Goal: Check status: Check status

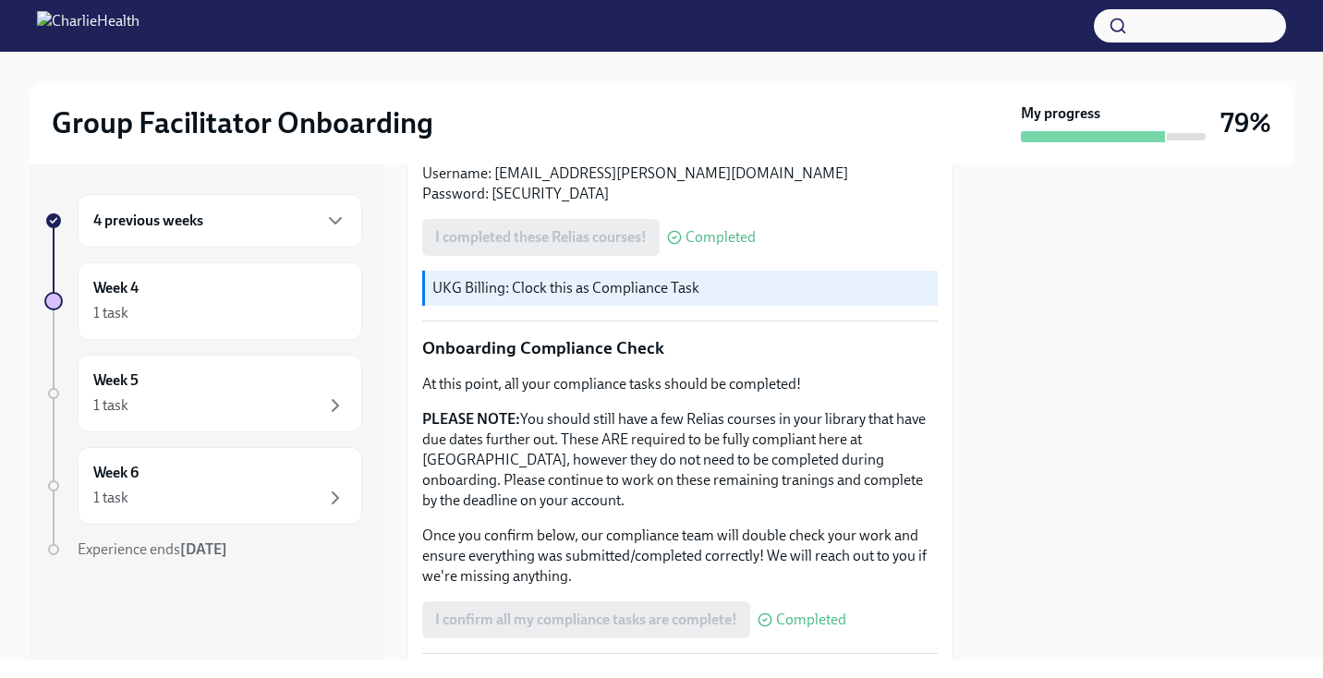
scroll to position [1049, 0]
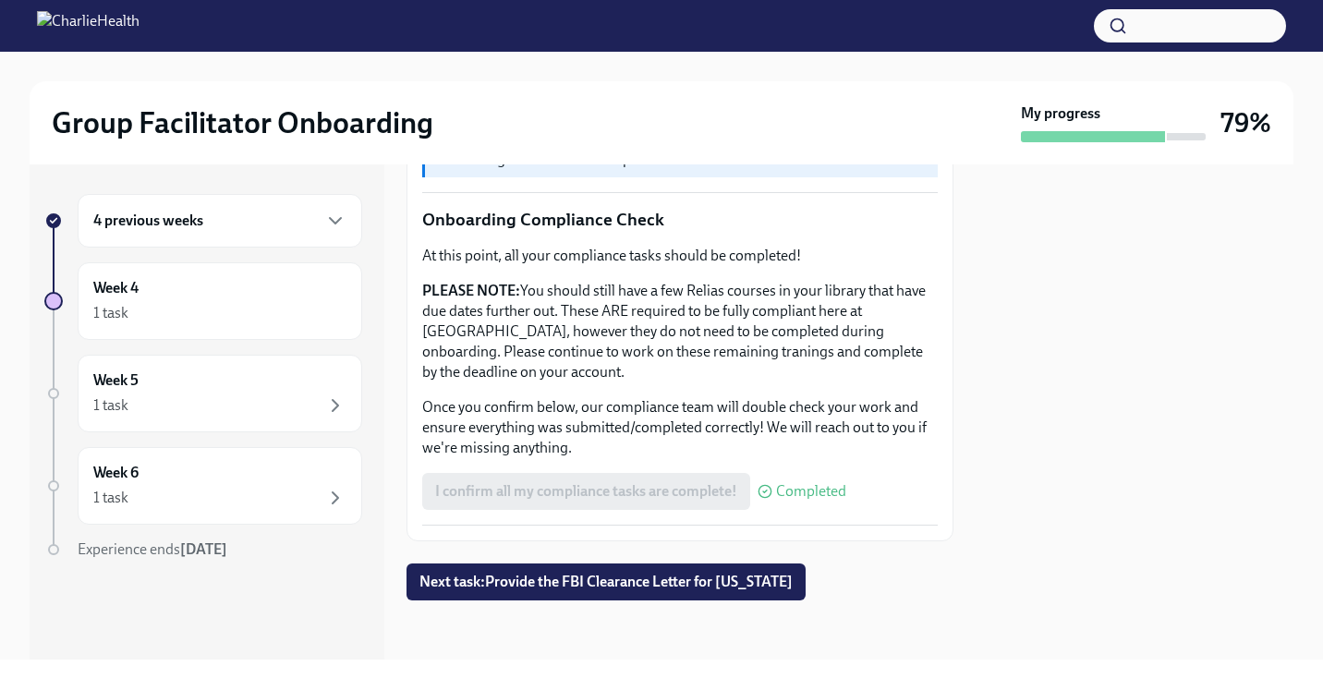
click at [261, 231] on div "4 previous weeks" at bounding box center [219, 221] width 253 height 22
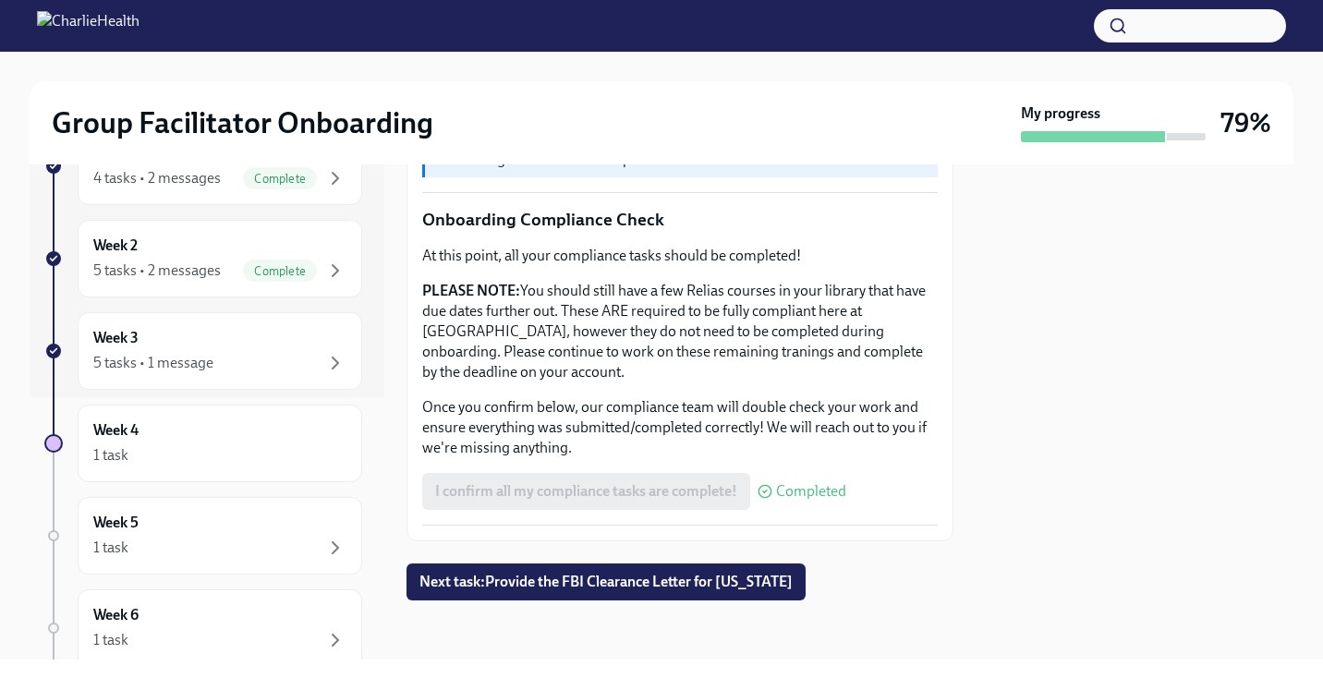
scroll to position [264, 0]
click at [330, 344] on div "Week 3 5 tasks • 1 message" at bounding box center [219, 349] width 253 height 46
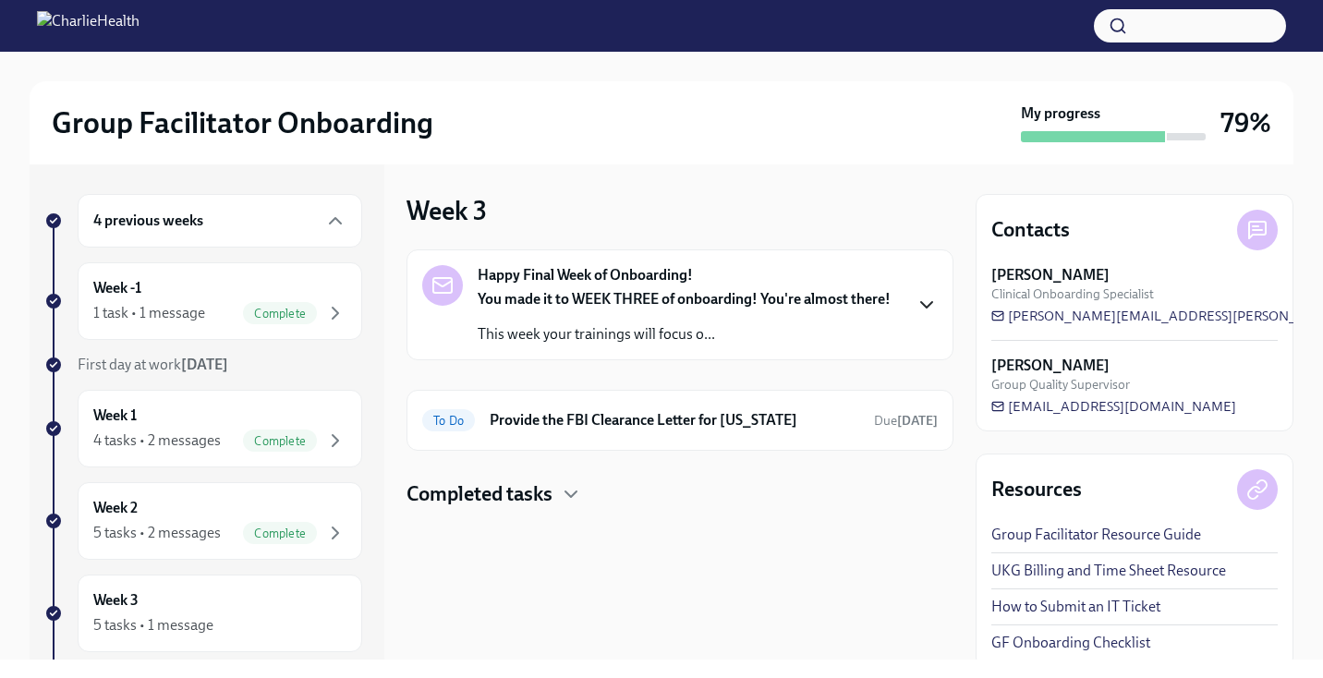
click at [919, 296] on icon "button" at bounding box center [927, 305] width 22 height 22
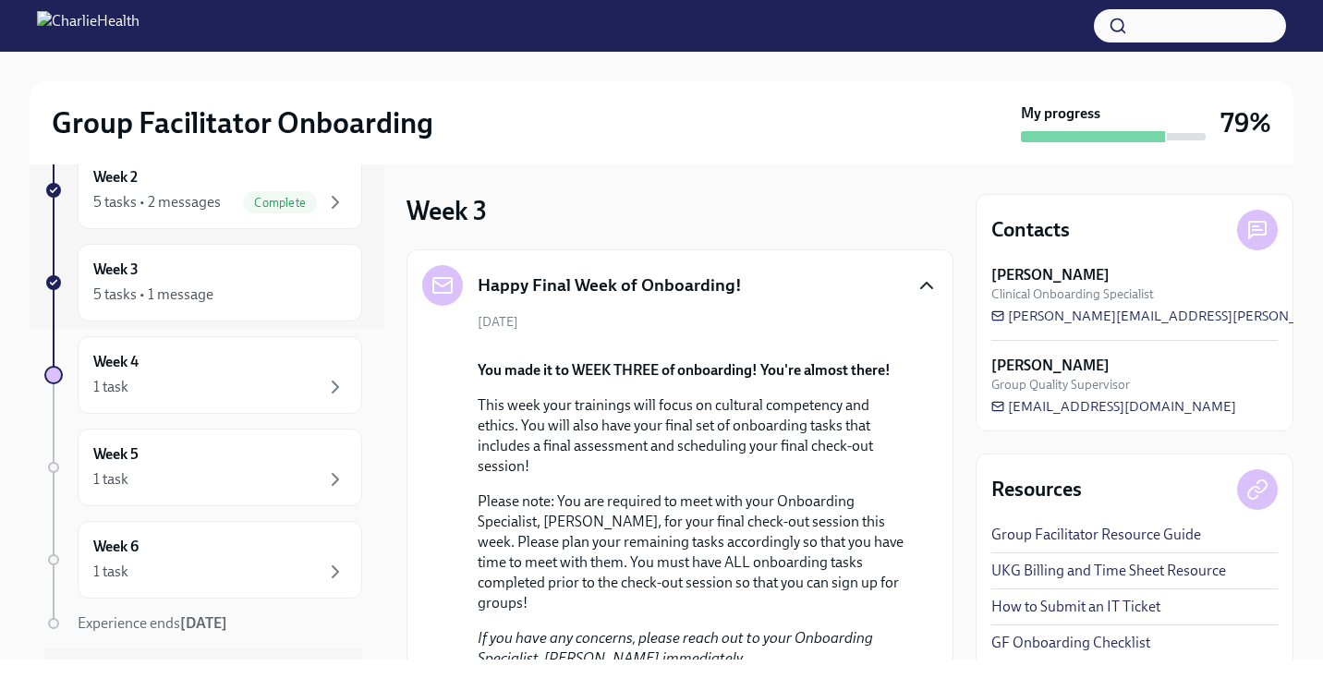
scroll to position [355, 0]
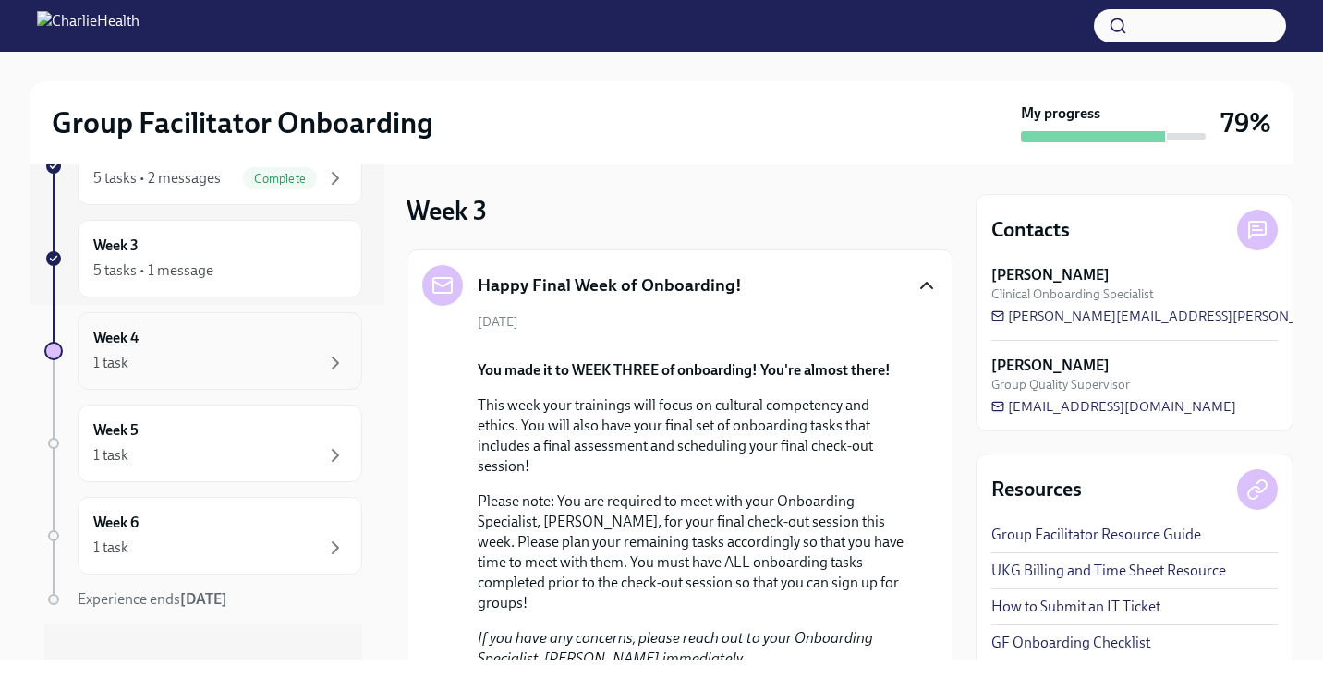
click at [335, 383] on div "Week 4 1 task" at bounding box center [220, 351] width 285 height 78
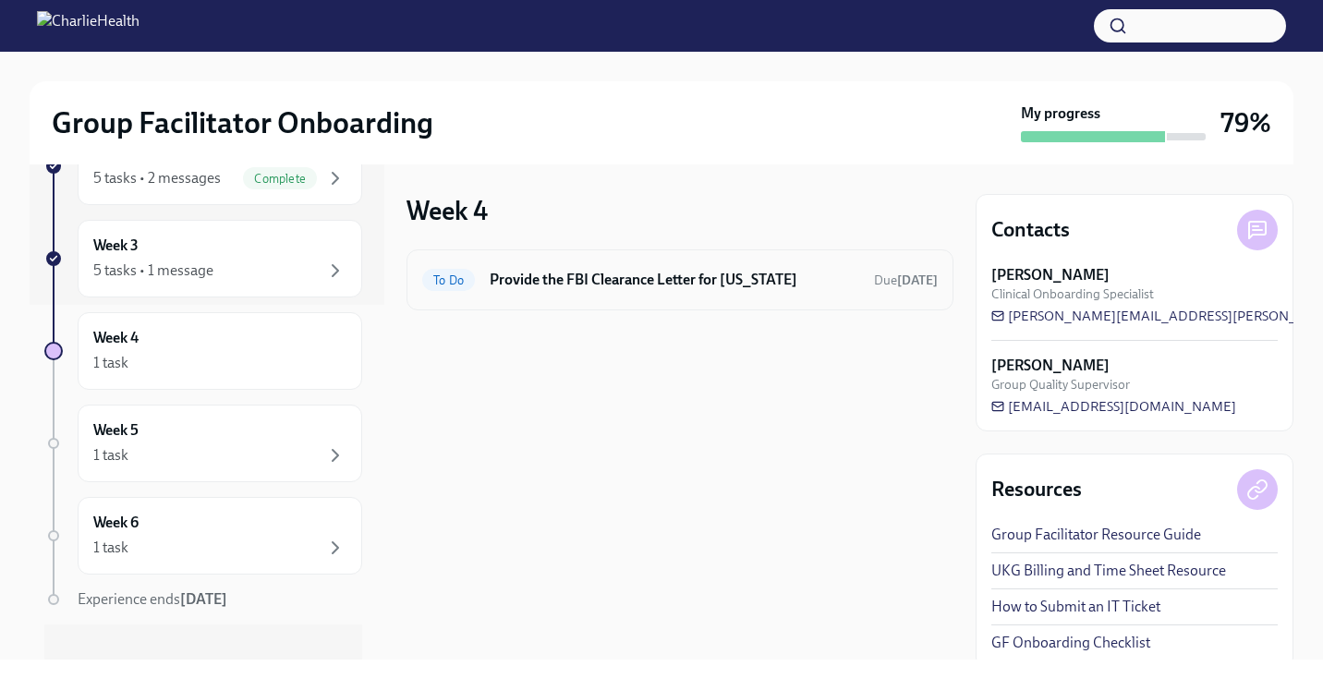
click at [668, 283] on h6 "Provide the FBI Clearance Letter for [US_STATE]" at bounding box center [675, 280] width 370 height 20
